Goal: Check status

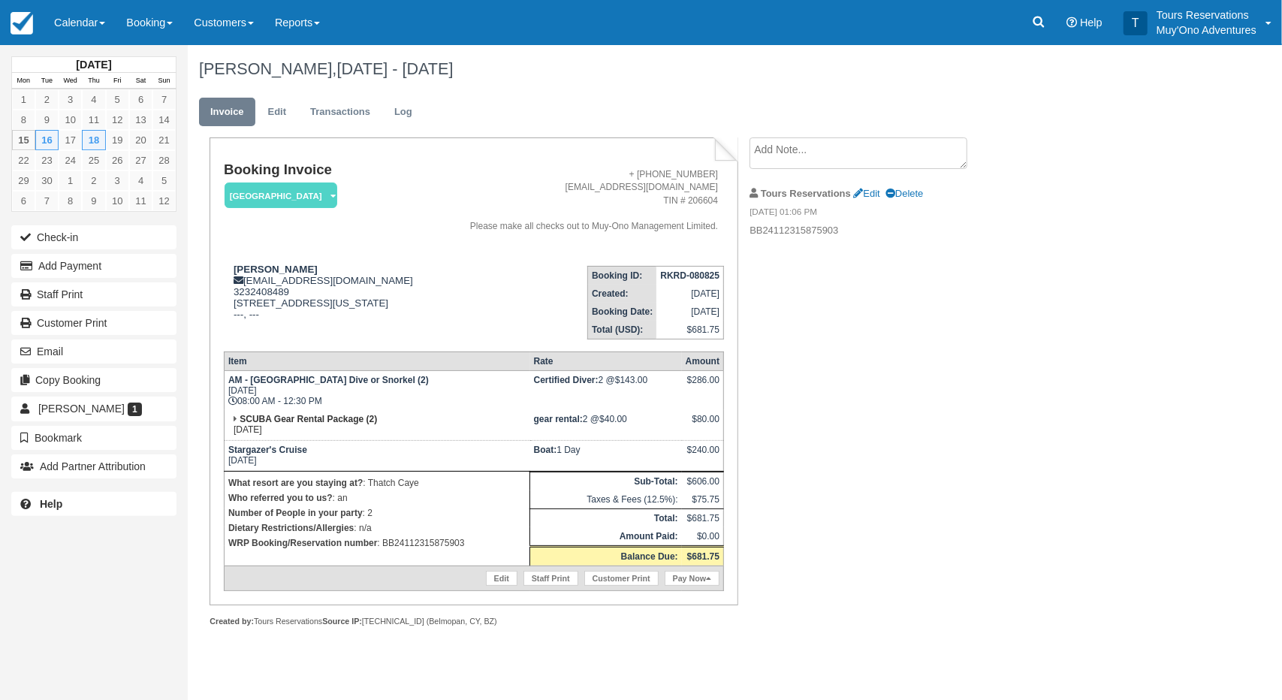
click at [905, 380] on div "Booking Invoice Thatch Caye Resort   Pending HOLD Deposit Paid Cancelled Void M…" at bounding box center [601, 398] width 826 height 522
click at [839, 61] on h1 "Natalie Ater, Sep 16 - Sep 18 2025" at bounding box center [668, 69] width 939 height 18
click at [933, 289] on div "Booking Invoice Thatch Caye Resort   Pending HOLD Deposit Paid Cancelled Void M…" at bounding box center [601, 398] width 826 height 522
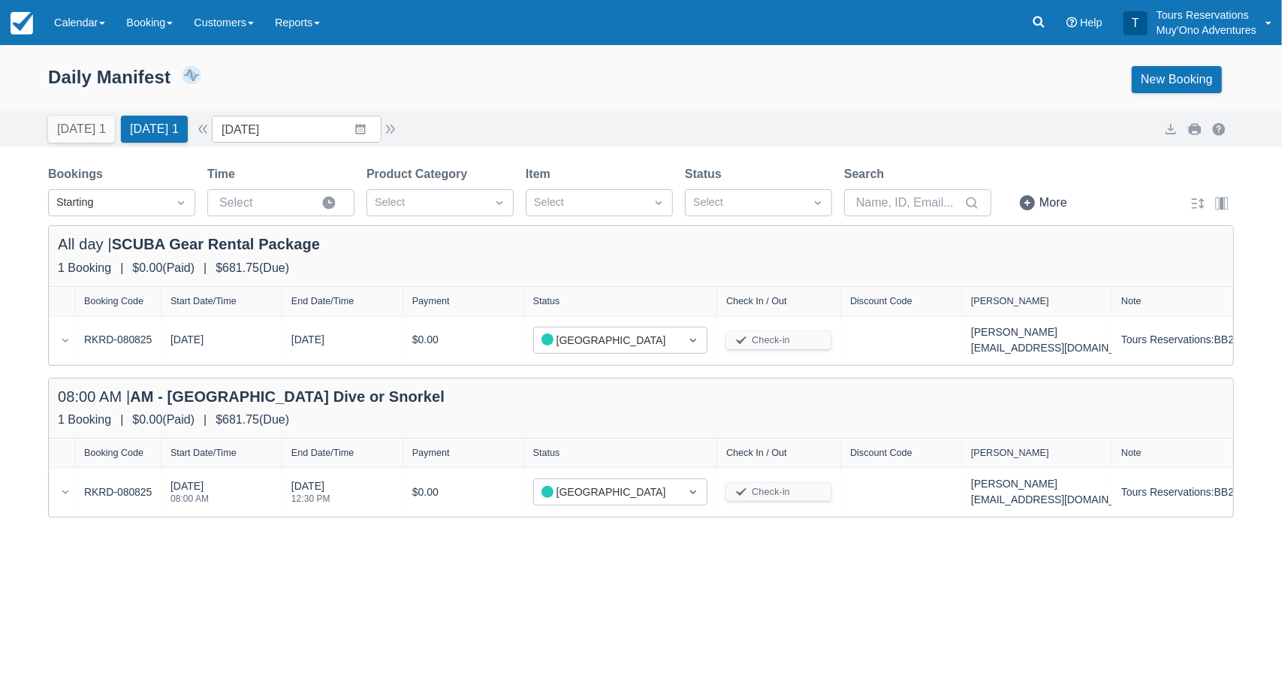
click at [534, 106] on div "Daily Manifest 1 Bookings $681.75 Booking Revenue View Revenue Report New Booki…" at bounding box center [641, 82] width 1282 height 57
click at [579, 283] on div "All day | SCUBA Gear Rental Package 1 Booking | $0.00 ( Paid ) | $681.75 ( Due )" at bounding box center [641, 256] width 1185 height 60
click at [630, 76] on div "Daily Manifest 1 Bookings $681.75 Booking Revenue View Revenue Report New Booki…" at bounding box center [641, 79] width 1186 height 27
click at [583, 399] on div "08:00 AM | AM - [GEOGRAPHIC_DATA] Dive or Snorkel" at bounding box center [641, 400] width 1167 height 24
drag, startPoint x: 455, startPoint y: 256, endPoint x: 461, endPoint y: 247, distance: 10.8
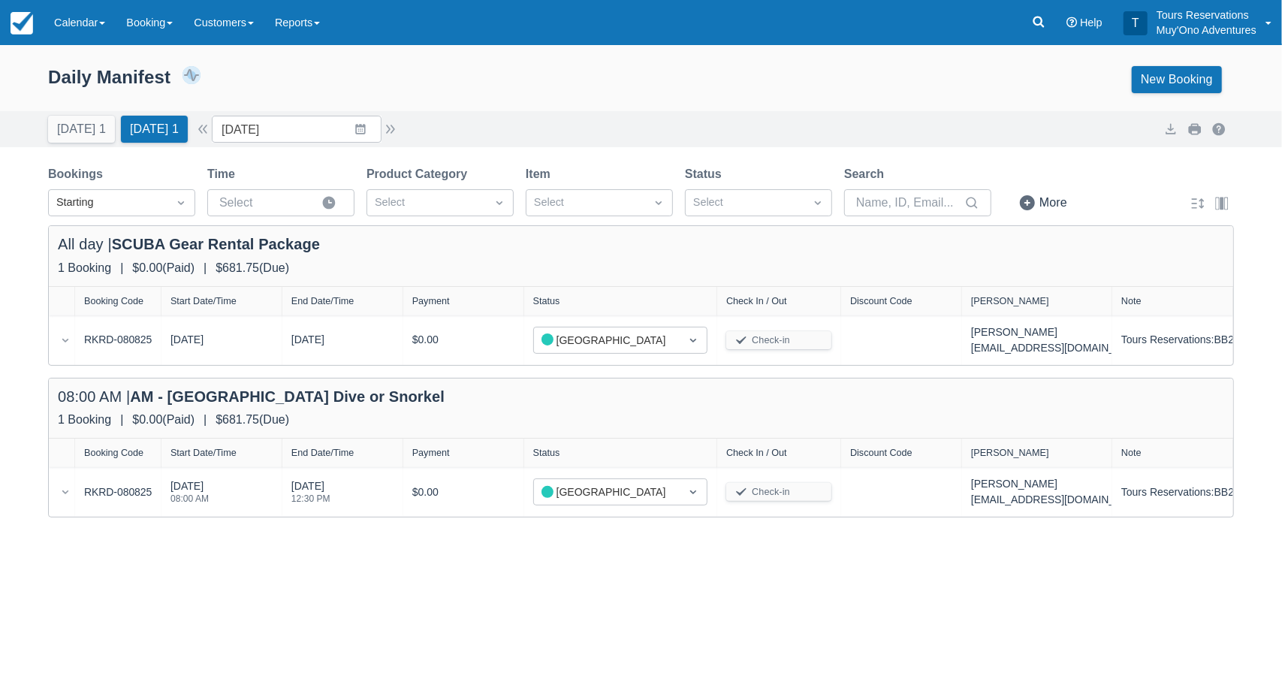
click at [455, 258] on div "All day | SCUBA Gear Rental Package 1 Booking | $0.00 ( Paid ) | $681.75 ( Due )" at bounding box center [641, 256] width 1185 height 60
drag, startPoint x: 590, startPoint y: 397, endPoint x: 471, endPoint y: 305, distance: 151.0
click at [575, 392] on div "08:00 AM | AM - [GEOGRAPHIC_DATA] Dive or Snorkel" at bounding box center [641, 400] width 1167 height 24
click at [485, 268] on div "1 Booking | $0.00 ( Paid ) | $681.75 ( Due )" at bounding box center [641, 268] width 1167 height 18
click at [583, 416] on div "1 Booking | $0.00 ( Paid ) | $681.75 ( Due )" at bounding box center [641, 420] width 1167 height 18
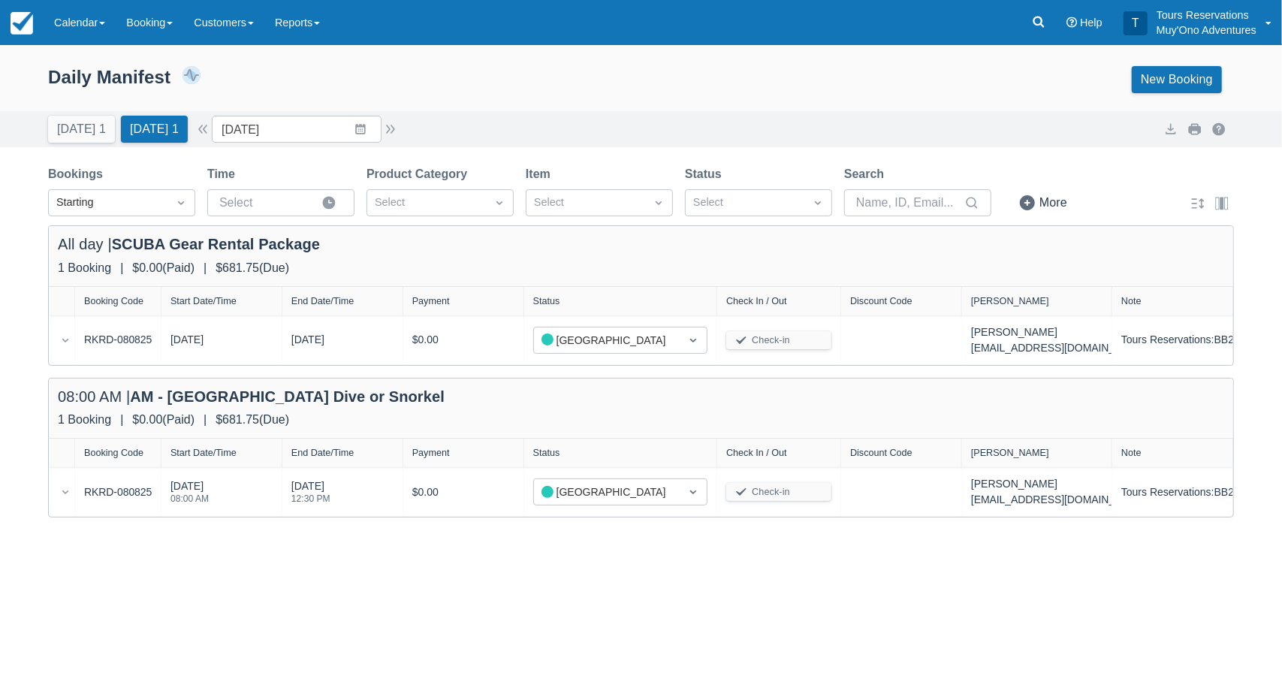
drag, startPoint x: 409, startPoint y: 264, endPoint x: 381, endPoint y: 267, distance: 28.0
click at [407, 265] on div "1 Booking | $0.00 ( Paid ) | $681.75 ( Due )" at bounding box center [641, 268] width 1167 height 18
click at [532, 264] on div "1 Booking | $0.00 ( Paid ) | $681.75 ( Due )" at bounding box center [641, 268] width 1167 height 18
click at [610, 101] on div "Daily Manifest 1 Bookings $681.75 Booking Revenue View Revenue Report New Booki…" at bounding box center [641, 82] width 1282 height 57
click at [642, 237] on div "All day | SCUBA Gear Rental Package" at bounding box center [641, 247] width 1167 height 24
